Goal: Register for event/course

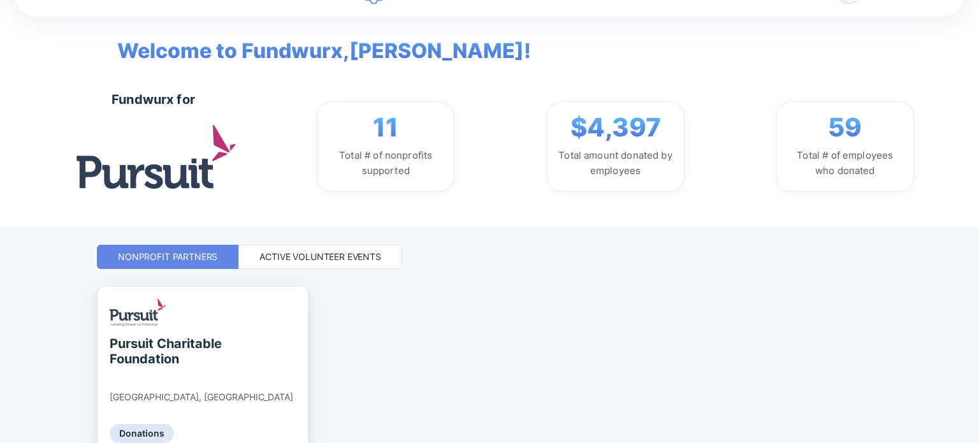
scroll to position [110, 0]
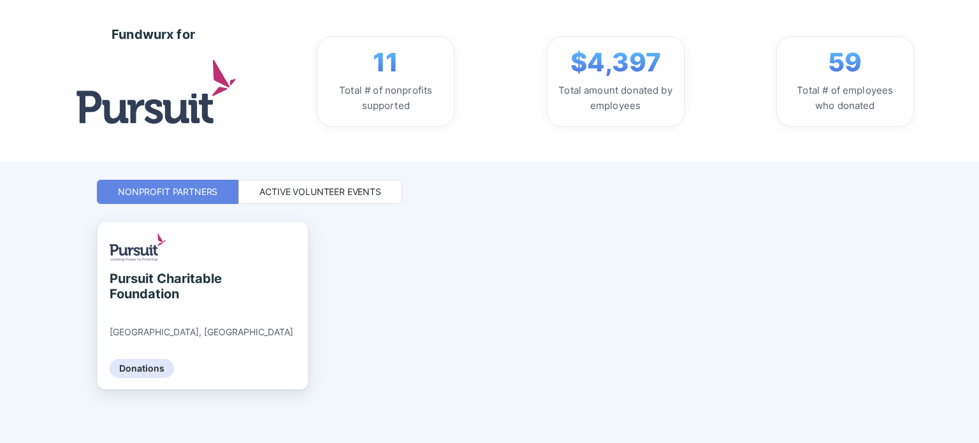
click at [277, 193] on div "Active Volunteer Events" at bounding box center [320, 191] width 122 height 13
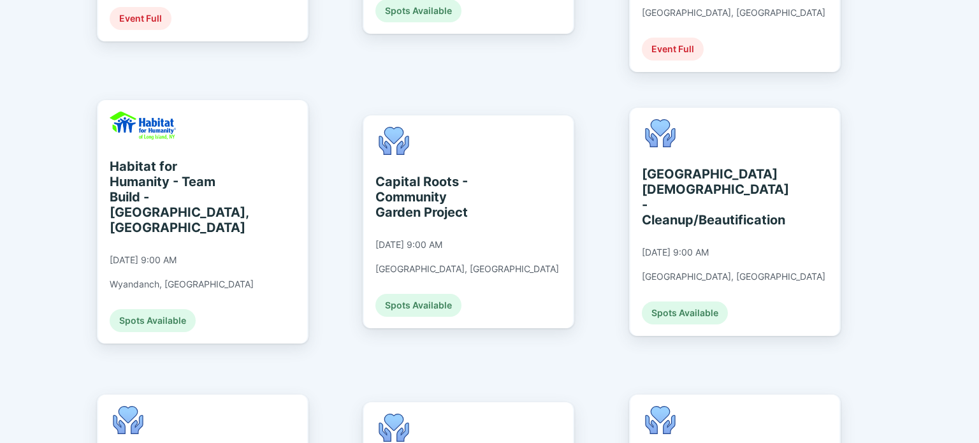
scroll to position [539, 0]
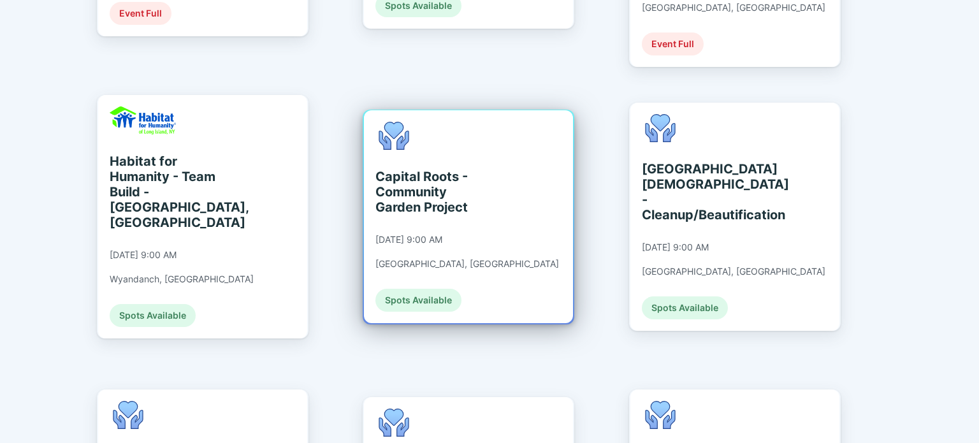
click at [419, 249] on div "Spots Available" at bounding box center [418, 300] width 86 height 23
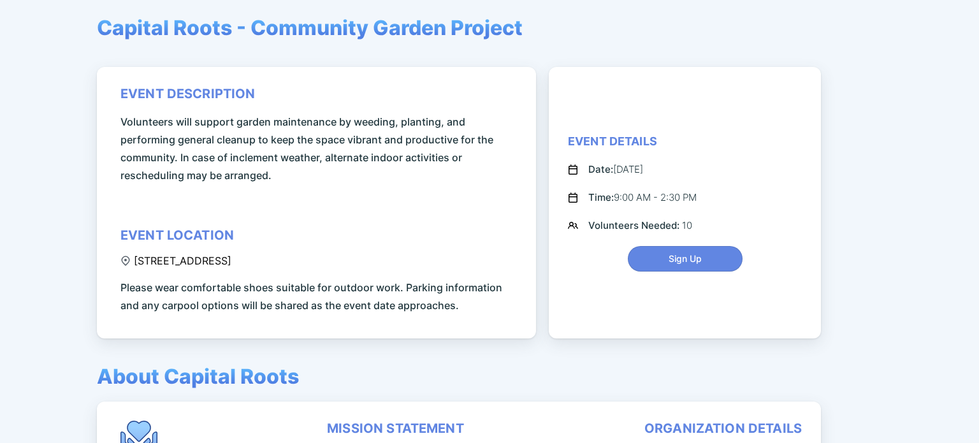
scroll to position [127, 0]
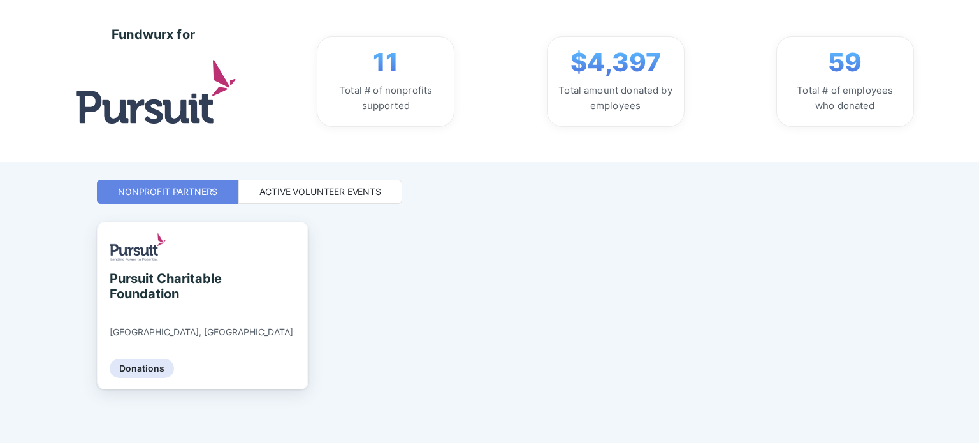
click at [326, 192] on div "Active Volunteer Events" at bounding box center [320, 191] width 122 height 13
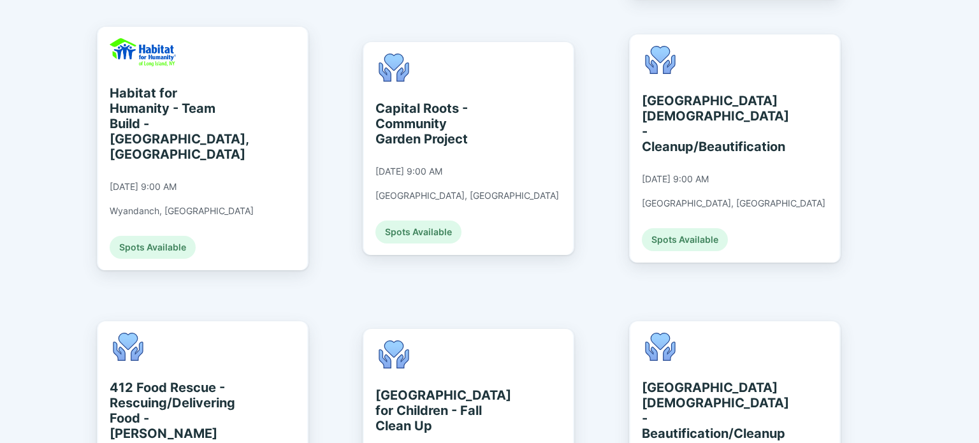
scroll to position [602, 0]
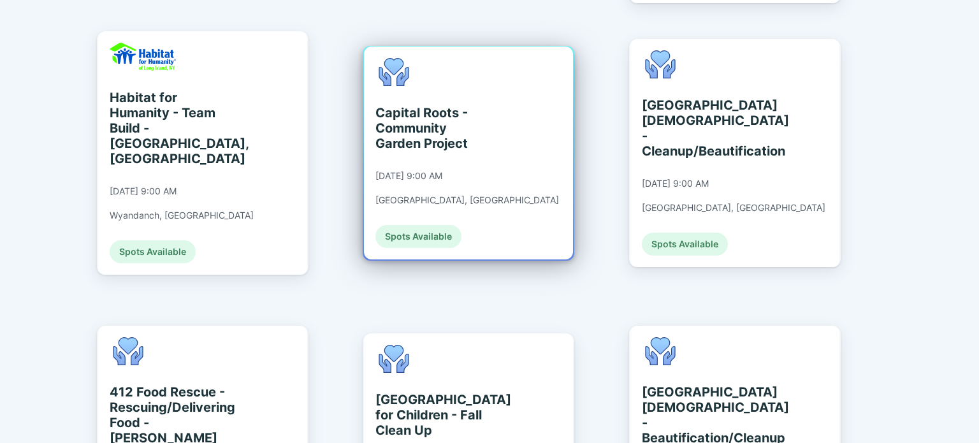
click at [421, 225] on div "Spots Available" at bounding box center [418, 236] width 86 height 23
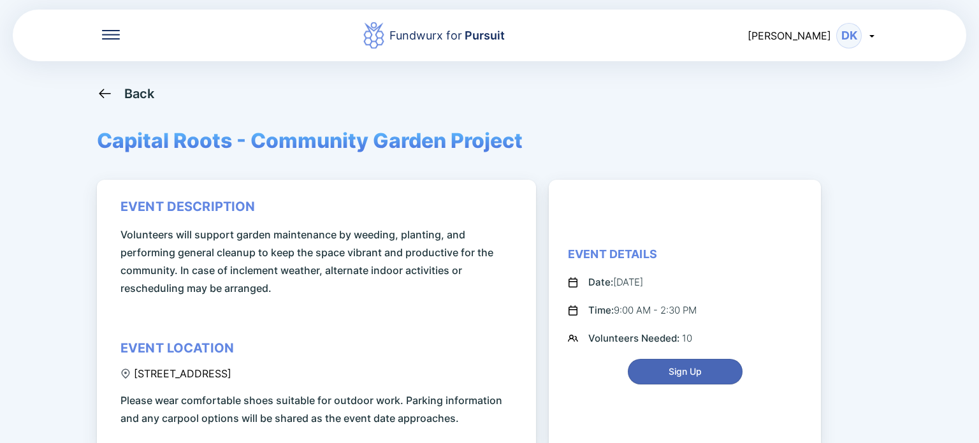
click at [554, 249] on span "Sign Up" at bounding box center [685, 371] width 33 height 13
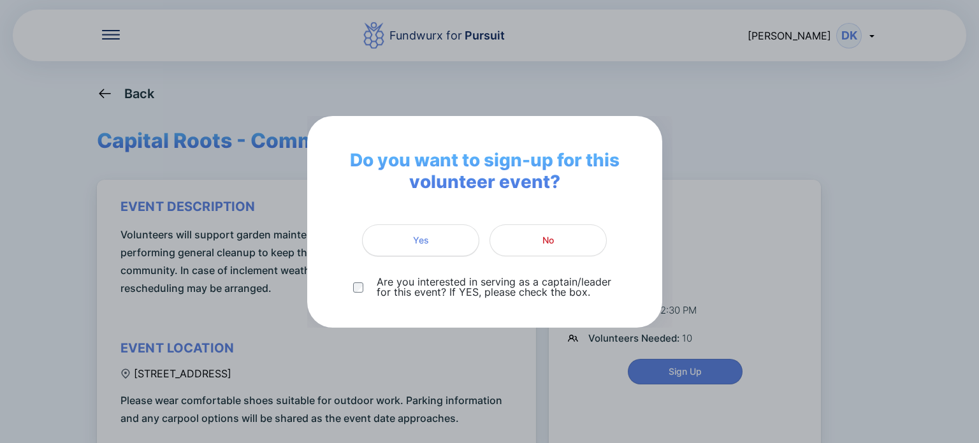
click at [436, 236] on span "Yes" at bounding box center [420, 240] width 101 height 13
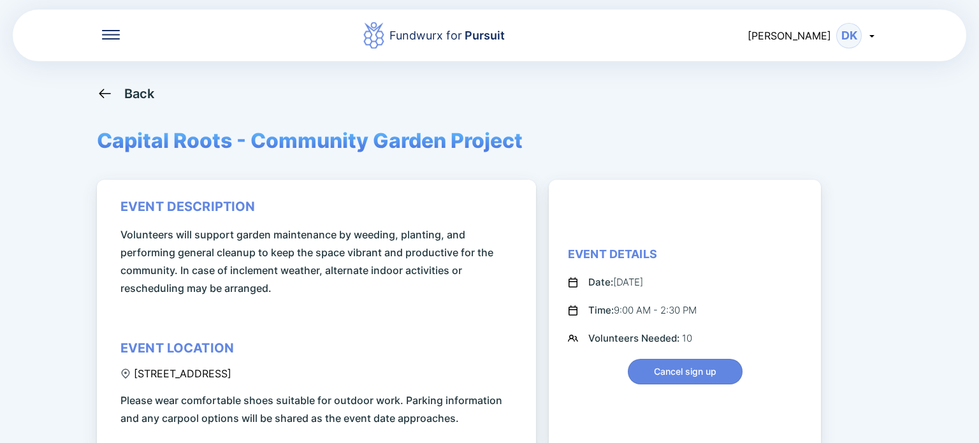
click at [468, 38] on div "Fundwurx for Pursuit" at bounding box center [446, 36] width 115 height 18
click at [136, 92] on div "Back" at bounding box center [139, 93] width 31 height 15
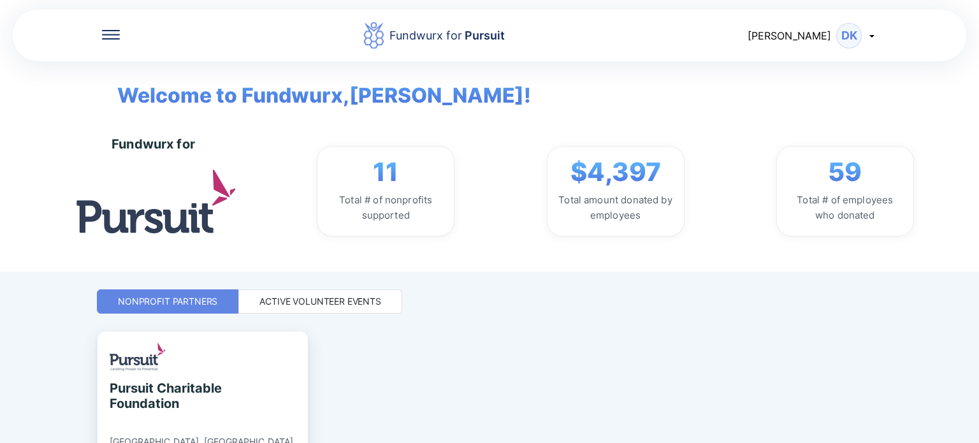
click at [108, 32] on icon at bounding box center [111, 35] width 18 height 10
click at [554, 33] on span "[PERSON_NAME]" at bounding box center [789, 35] width 83 height 13
click at [155, 214] on img at bounding box center [155, 201] width 159 height 63
click at [313, 249] on div "Active Volunteer Events" at bounding box center [320, 301] width 122 height 13
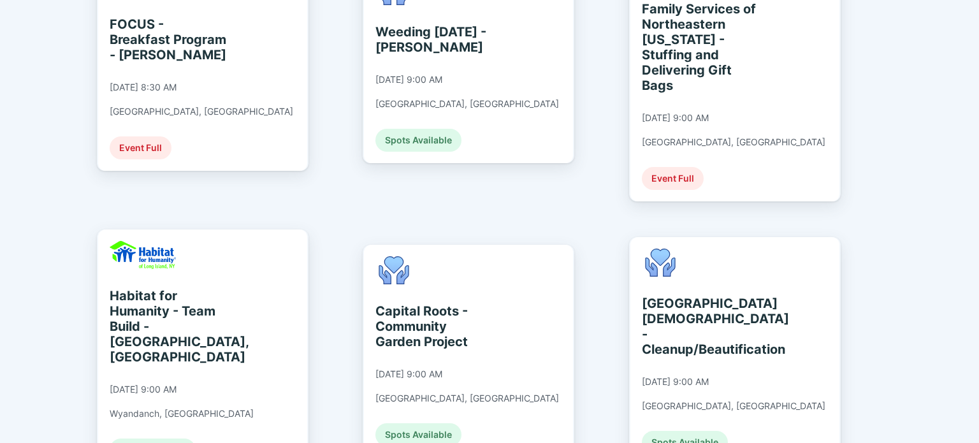
scroll to position [510, 0]
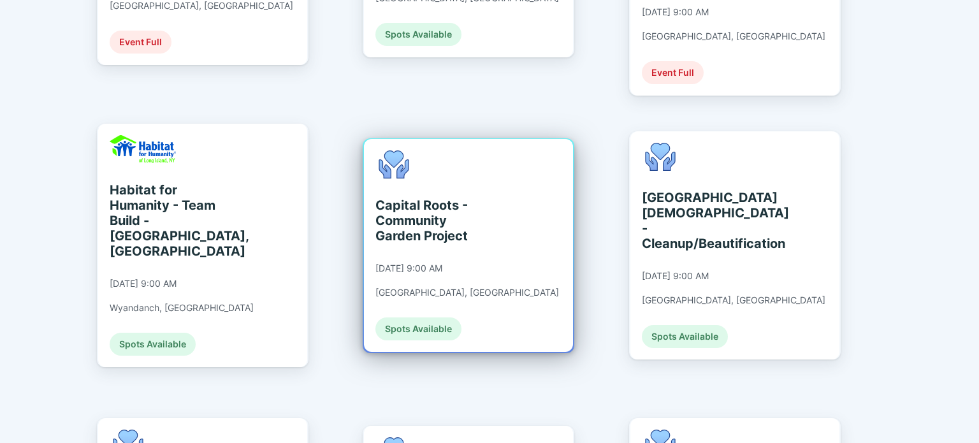
click at [421, 198] on div "Capital Roots - Community Garden Project" at bounding box center [433, 221] width 117 height 46
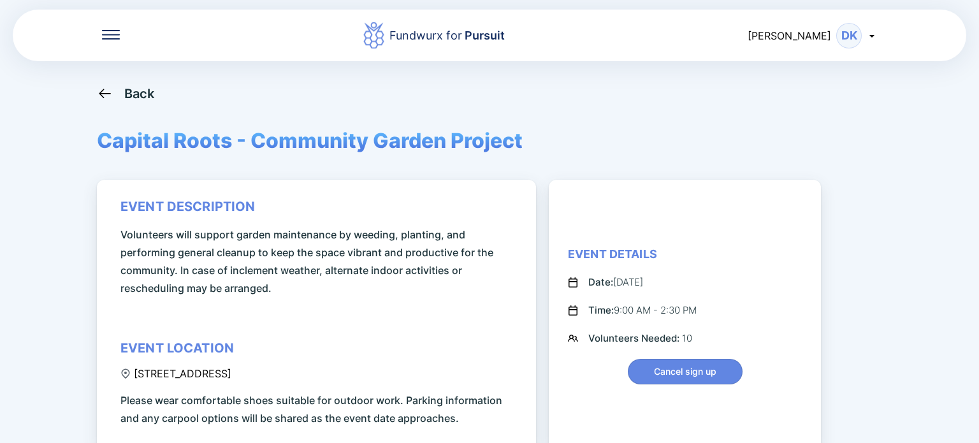
click at [554, 33] on icon at bounding box center [872, 36] width 10 height 10
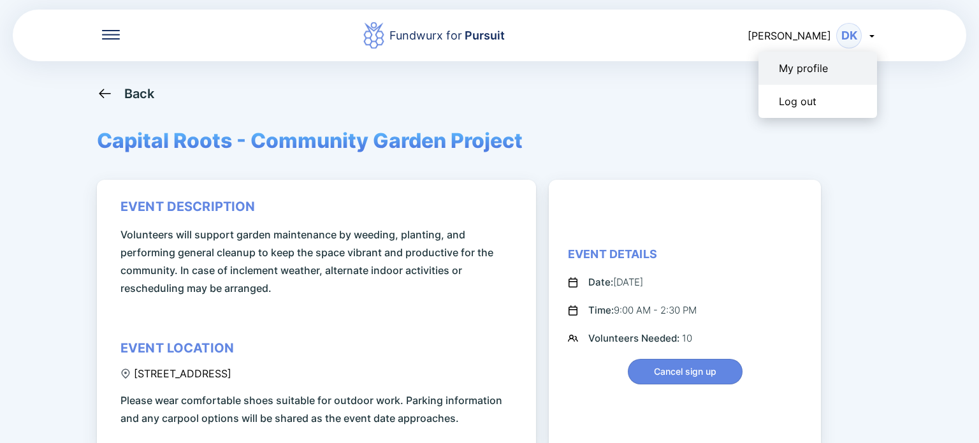
click at [554, 65] on div "My profile" at bounding box center [803, 68] width 49 height 13
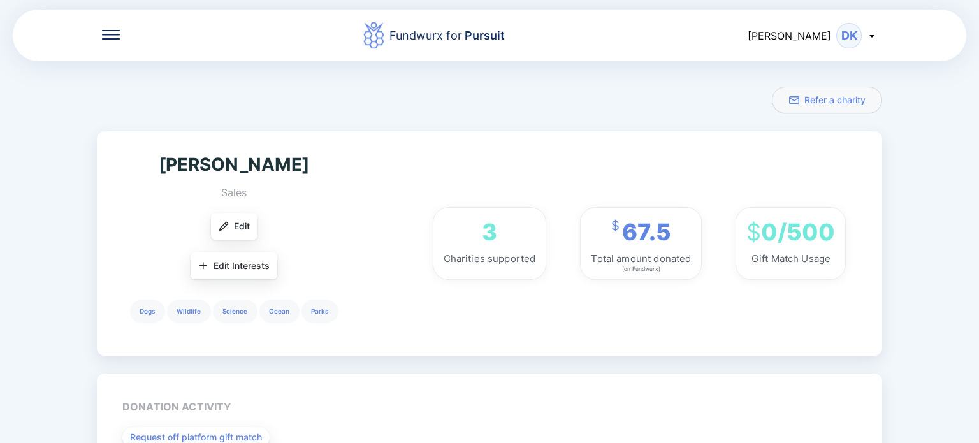
click at [488, 232] on div "3" at bounding box center [489, 232] width 15 height 28
click at [475, 249] on div "Charities supported" at bounding box center [490, 258] width 92 height 15
click at [554, 36] on div "DK" at bounding box center [848, 35] width 25 height 25
click at [554, 31] on span "[PERSON_NAME]" at bounding box center [789, 35] width 83 height 13
click at [554, 33] on icon at bounding box center [872, 36] width 10 height 10
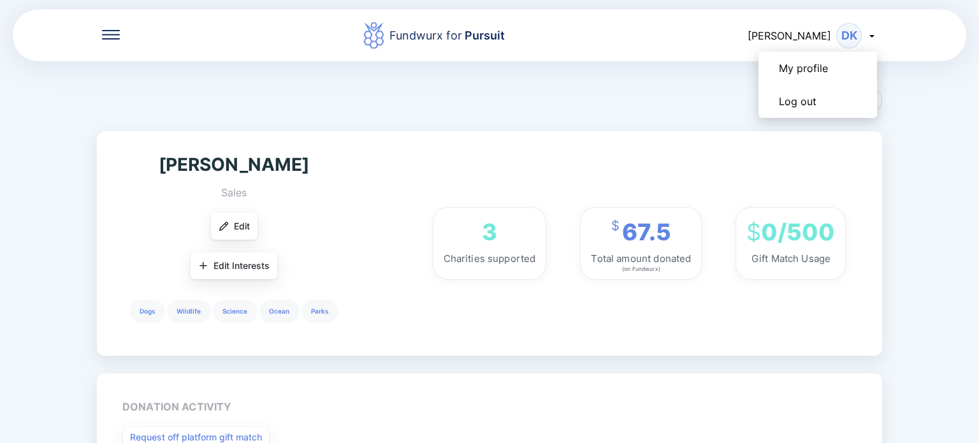
click at [554, 30] on div "DK" at bounding box center [848, 35] width 25 height 25
click at [113, 30] on icon at bounding box center [111, 30] width 18 height 1
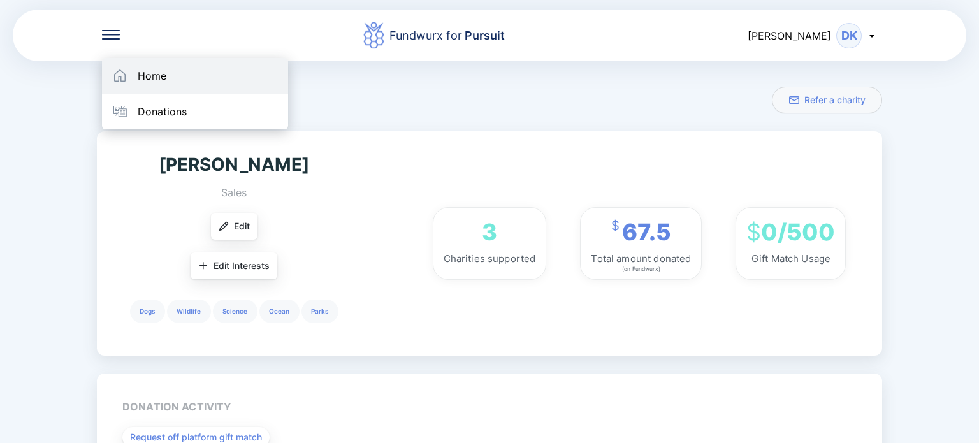
click at [147, 76] on div "Home" at bounding box center [152, 75] width 29 height 13
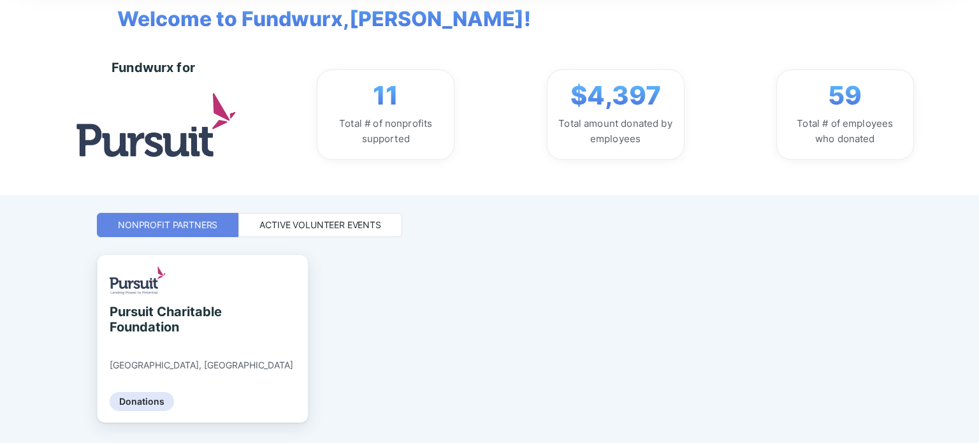
scroll to position [46, 0]
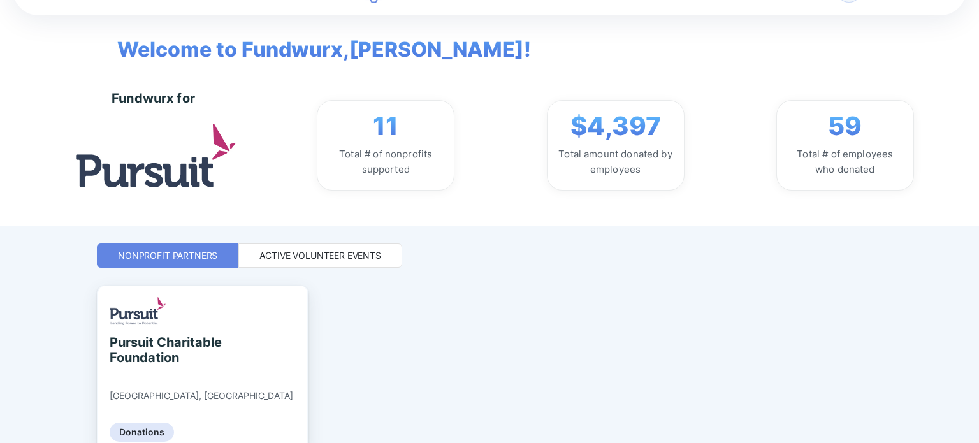
click at [324, 249] on div "Active Volunteer Events" at bounding box center [320, 255] width 122 height 13
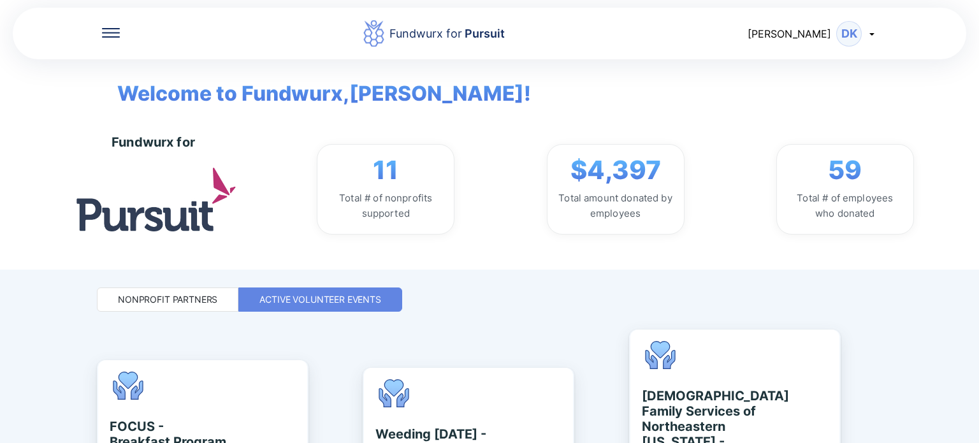
scroll to position [0, 0]
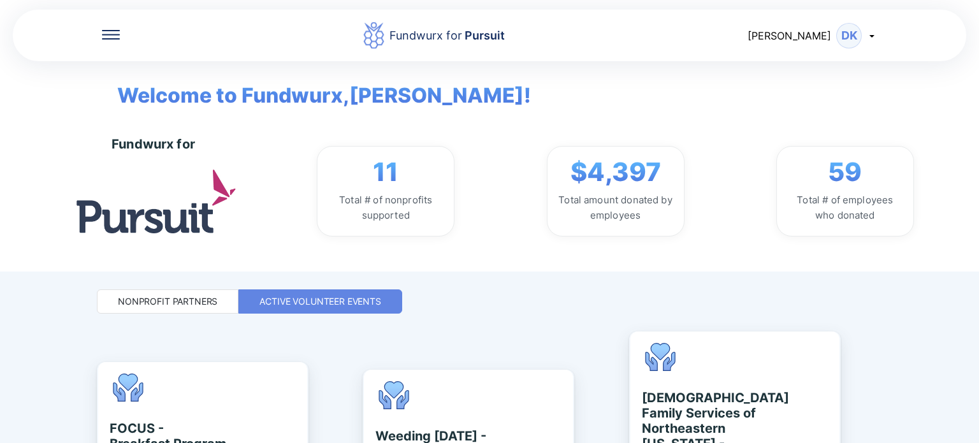
click at [140, 215] on img at bounding box center [155, 201] width 159 height 63
click at [149, 147] on div "Fundwurx for" at bounding box center [153, 143] width 83 height 15
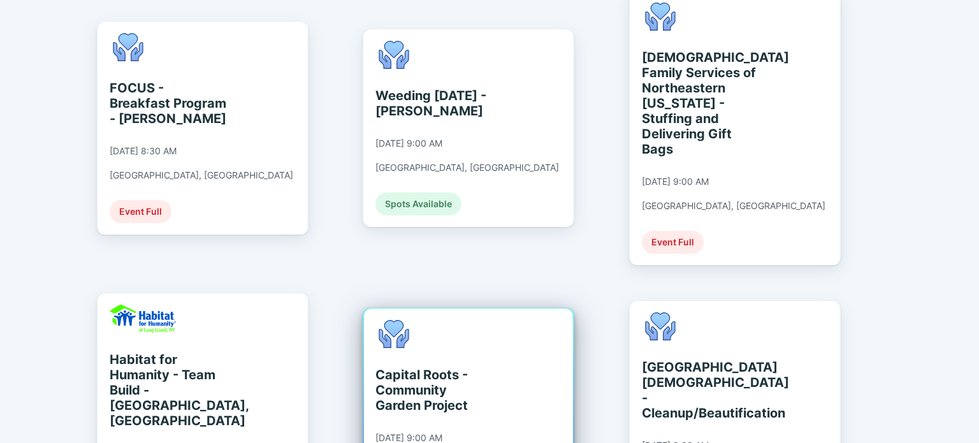
scroll to position [446, 0]
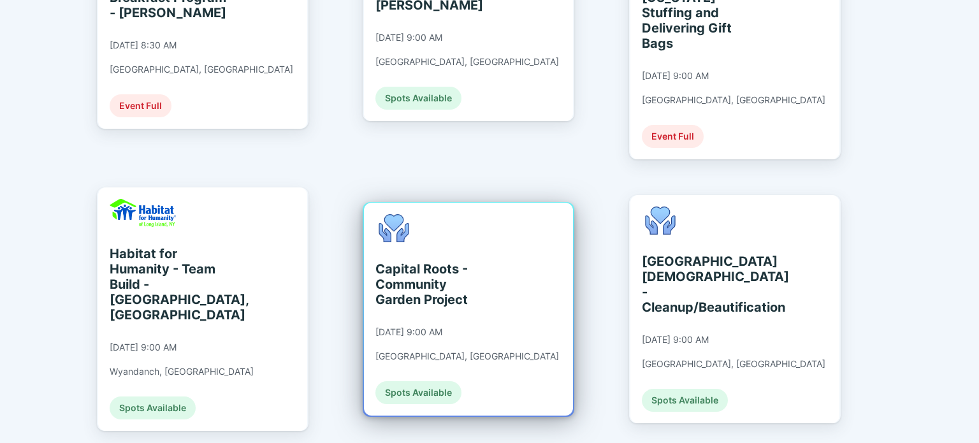
click at [482, 249] on div "Capital Roots - Community Garden Project" at bounding box center [433, 284] width 117 height 46
